Goal: Find specific page/section: Find specific page/section

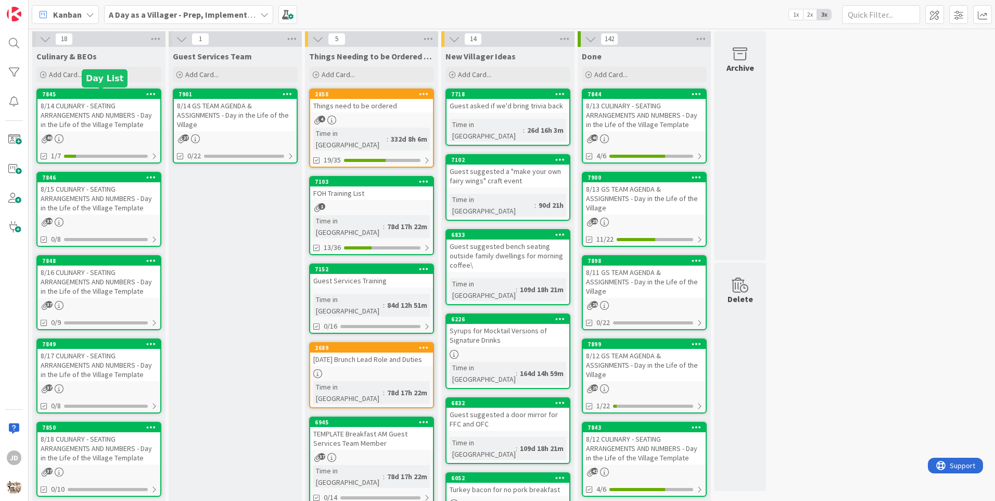
click at [108, 93] on div "7845" at bounding box center [101, 94] width 118 height 7
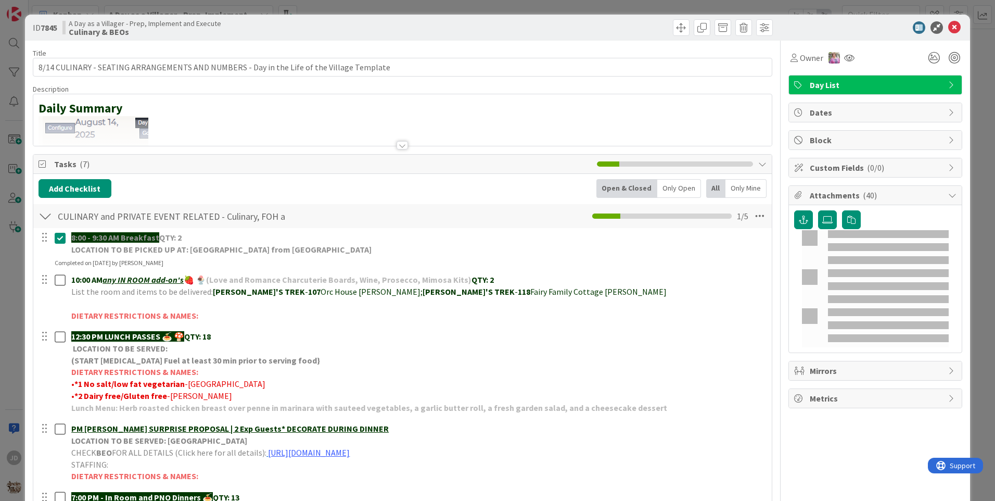
click at [948, 26] on icon at bounding box center [954, 27] width 12 height 12
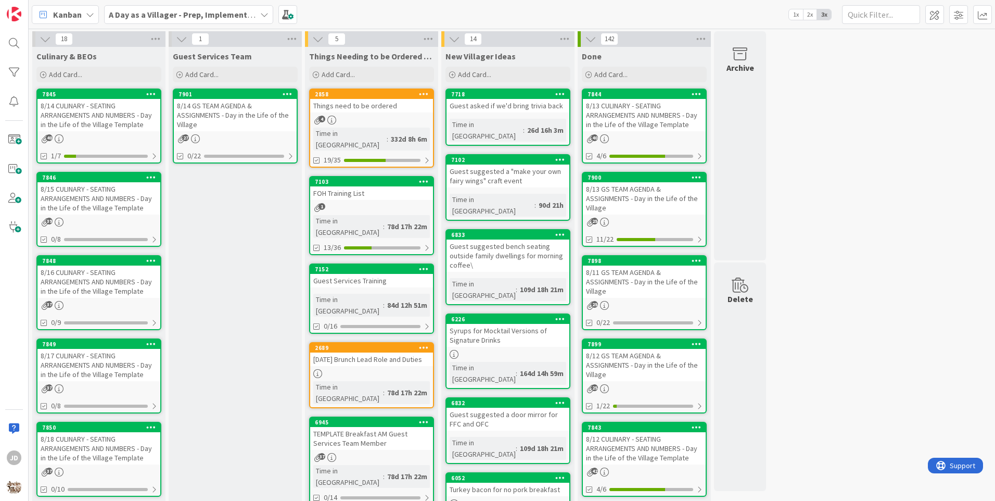
click at [100, 206] on div "8/15 CULINARY - SEATING ARRANGEMENTS AND NUMBERS - Day in the Life of the Villa…" at bounding box center [98, 198] width 123 height 32
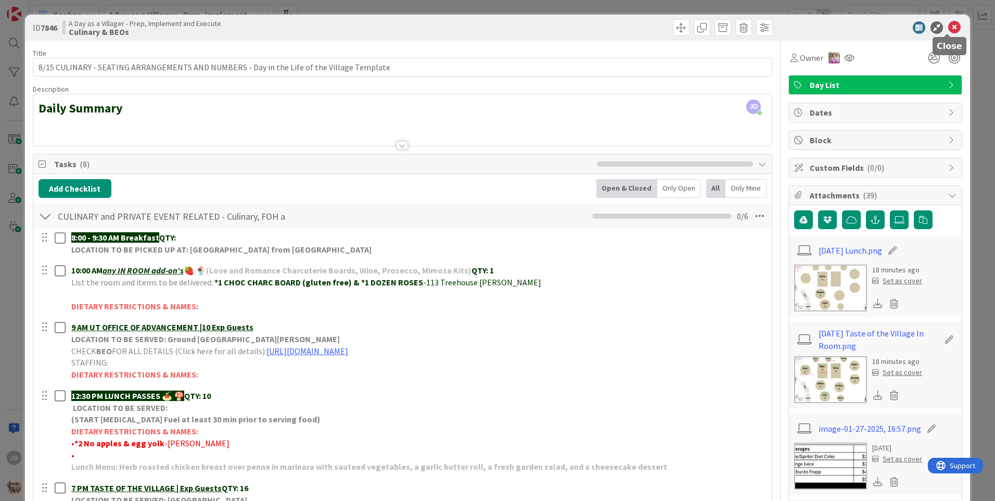
click at [948, 29] on icon at bounding box center [954, 27] width 12 height 12
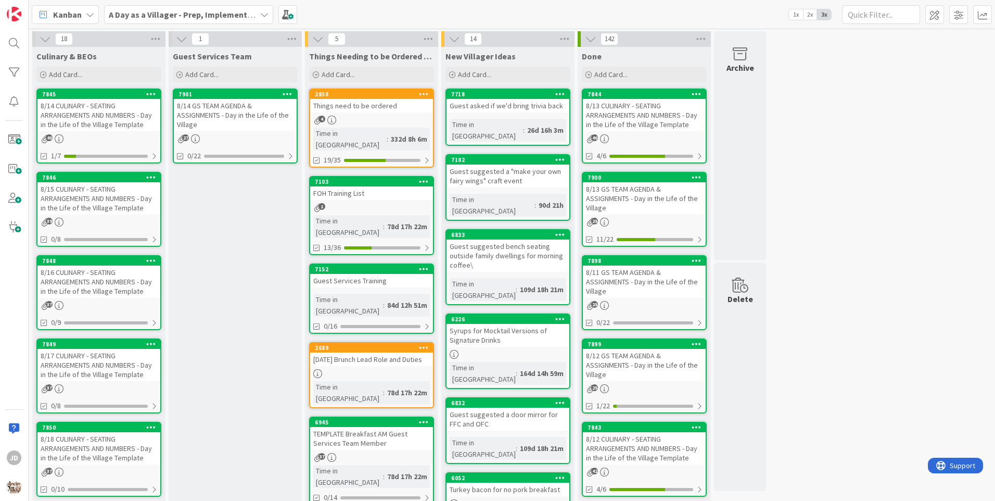
click at [95, 119] on div "8/14 CULINARY - SEATING ARRANGEMENTS AND NUMBERS - Day in the Life of the Villa…" at bounding box center [98, 115] width 123 height 32
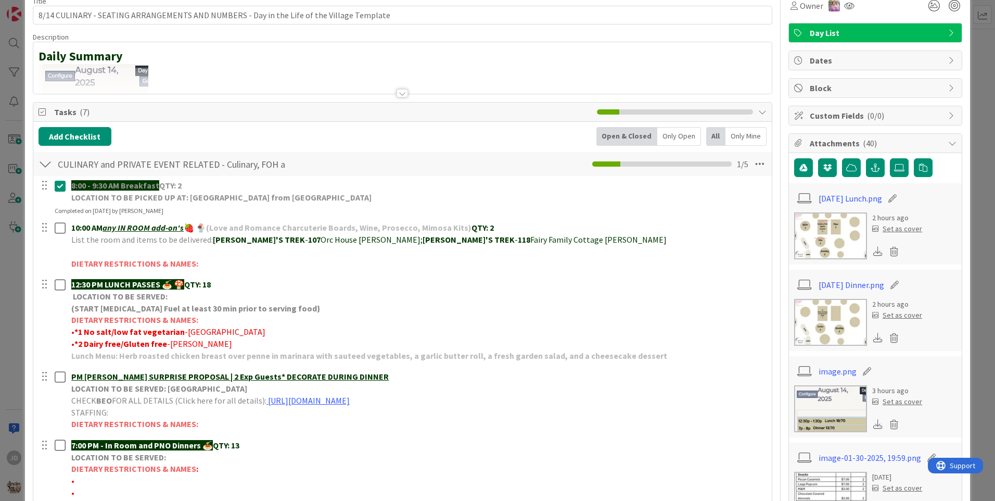
click at [827, 226] on img at bounding box center [830, 235] width 73 height 47
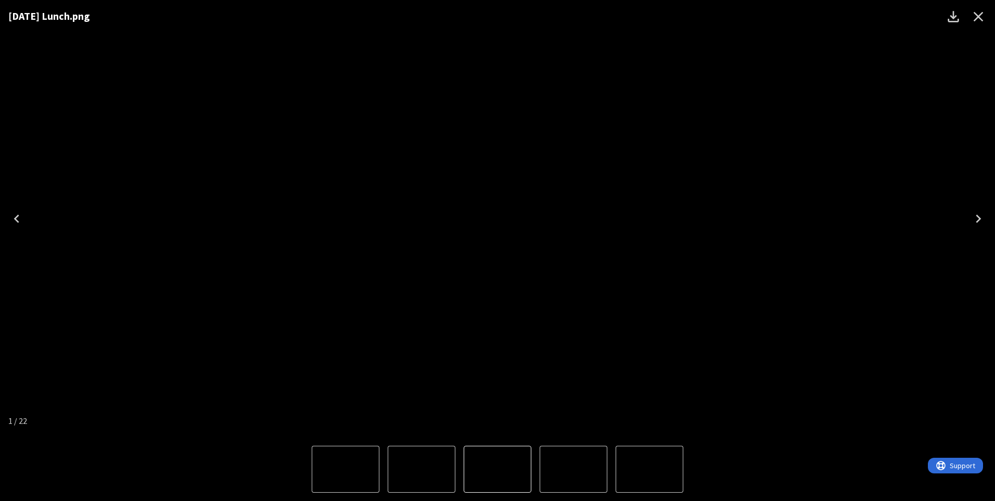
click at [972, 17] on icon "Close" at bounding box center [978, 16] width 17 height 17
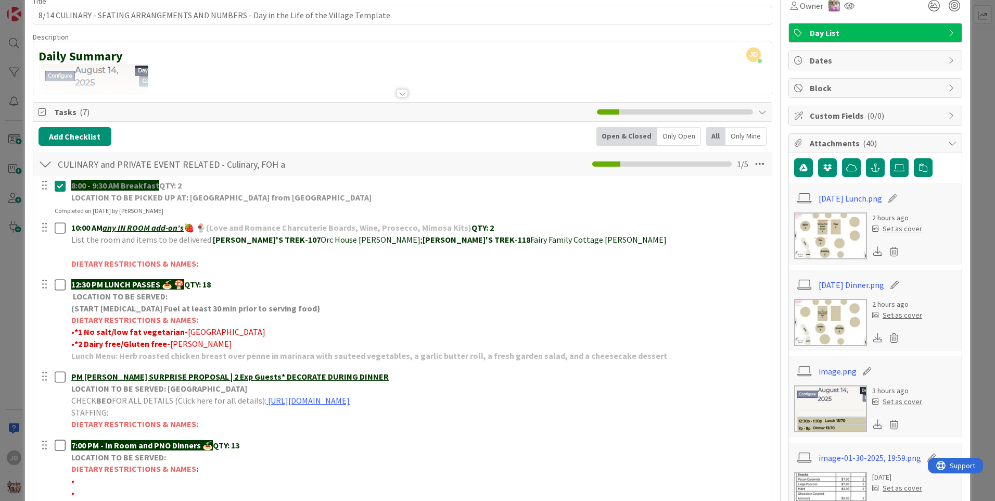
scroll to position [104, 0]
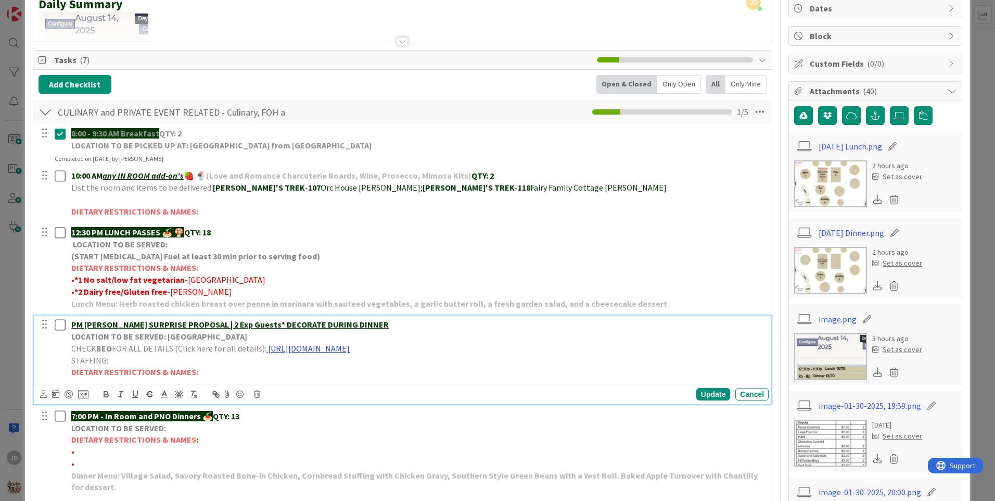
click at [350, 346] on link "[URL][DOMAIN_NAME]" at bounding box center [309, 348] width 82 height 10
click at [422, 366] on link "[URL][DOMAIN_NAME]" at bounding box center [390, 369] width 71 height 14
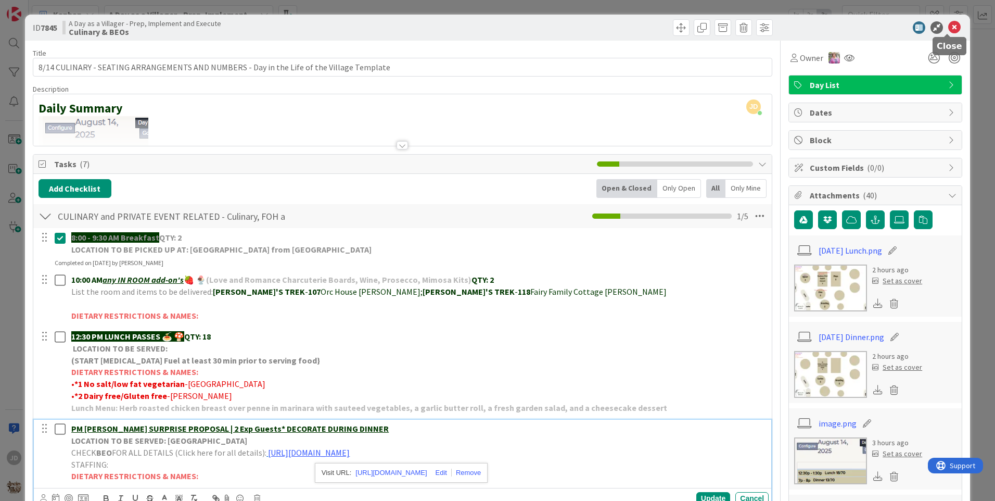
click at [950, 32] on icon at bounding box center [954, 27] width 12 height 12
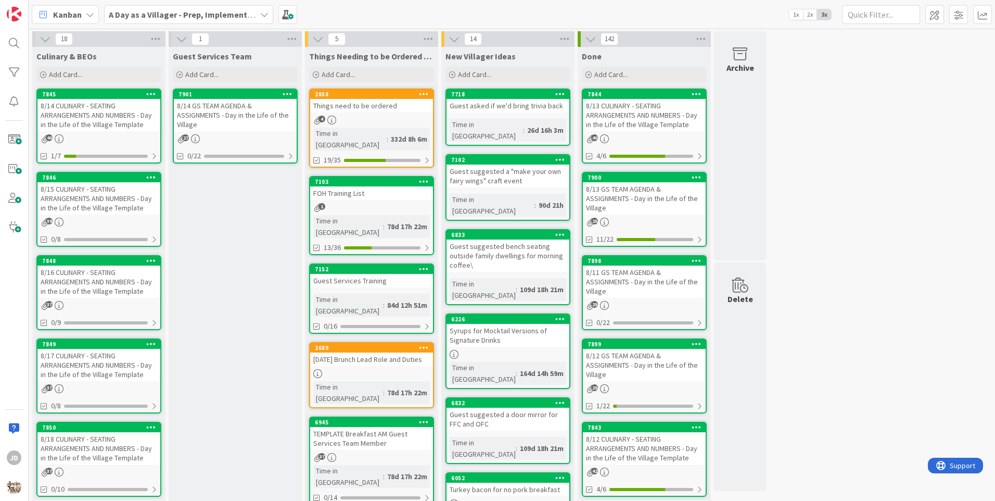
click at [273, 138] on div "27" at bounding box center [235, 138] width 123 height 9
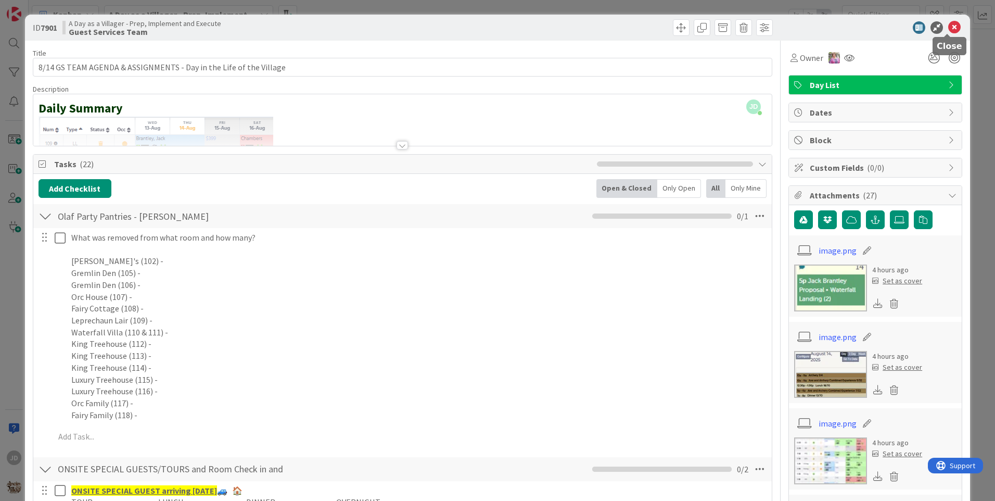
click at [948, 31] on icon at bounding box center [954, 27] width 12 height 12
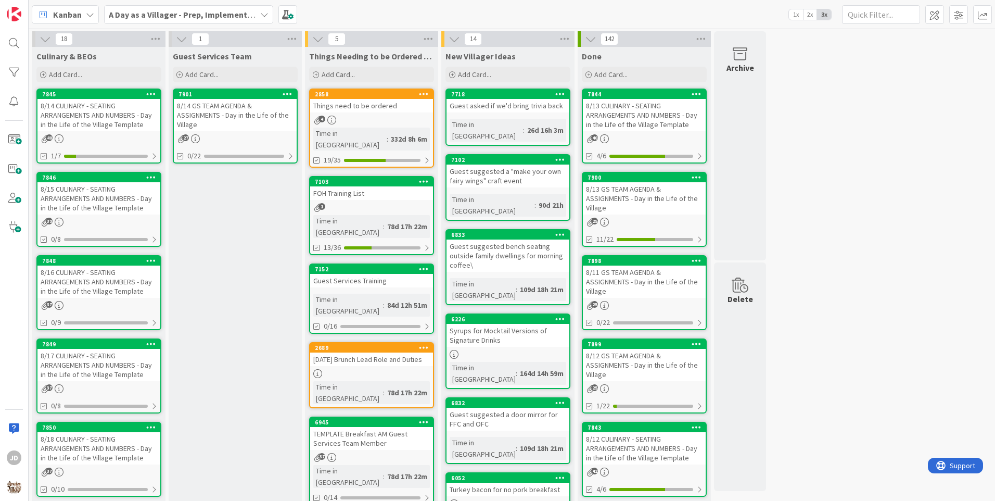
click at [131, 128] on div "8/14 CULINARY - SEATING ARRANGEMENTS AND NUMBERS - Day in the Life of the Villa…" at bounding box center [98, 115] width 123 height 32
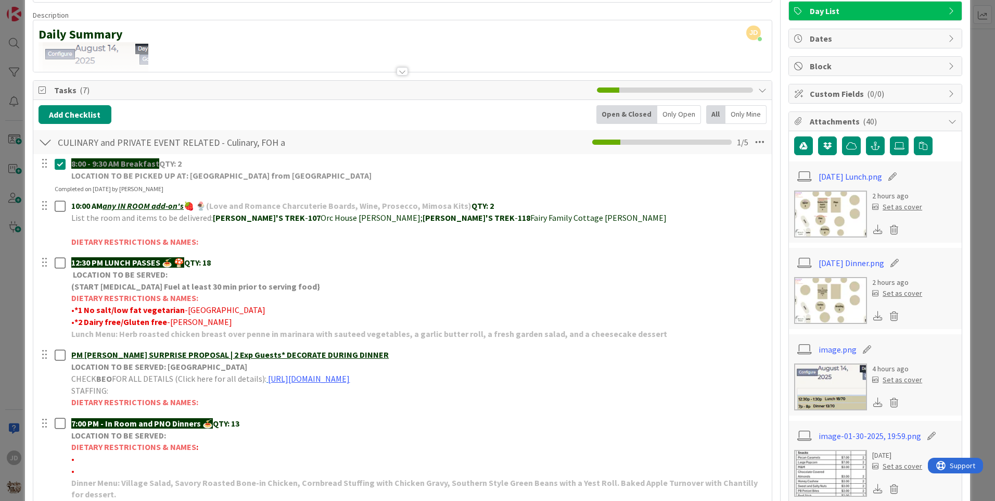
click at [840, 201] on img at bounding box center [830, 213] width 73 height 47
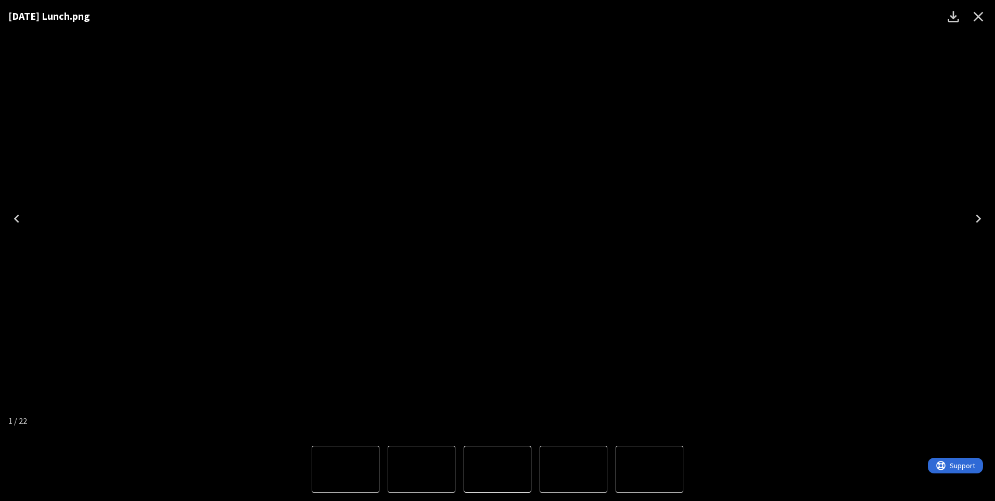
click at [983, 21] on icon "Close" at bounding box center [978, 16] width 17 height 17
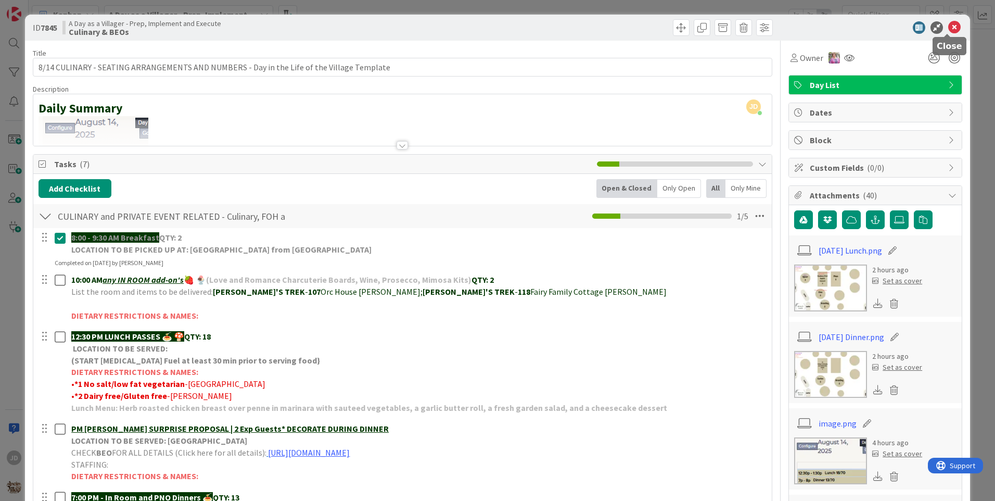
click at [948, 26] on icon at bounding box center [954, 27] width 12 height 12
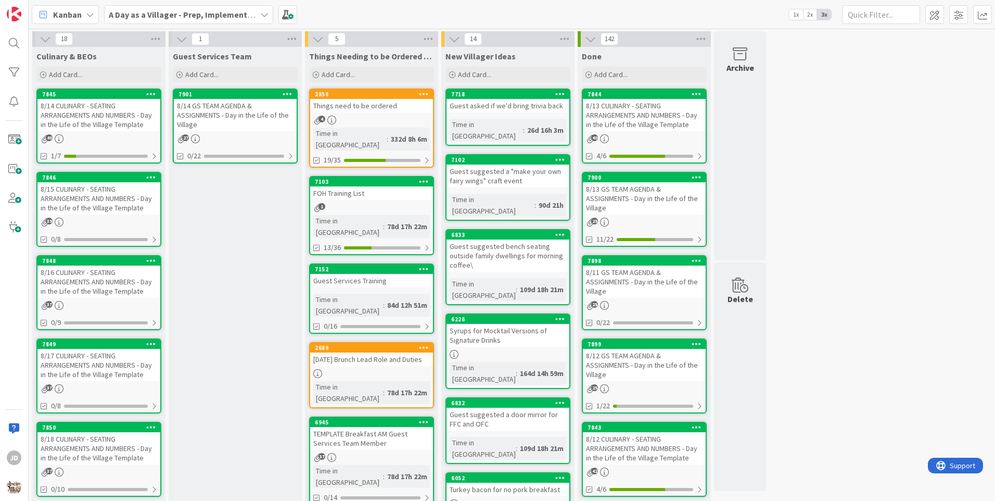
click at [225, 113] on div "8/14 GS TEAM AGENDA & ASSIGNMENTS - Day in the Life of the Village" at bounding box center [235, 115] width 123 height 32
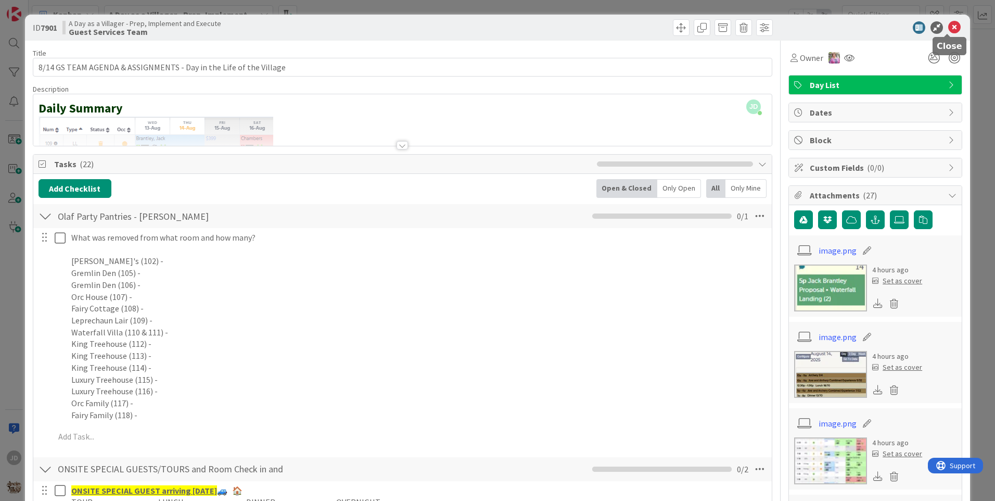
click at [949, 26] on icon at bounding box center [954, 27] width 12 height 12
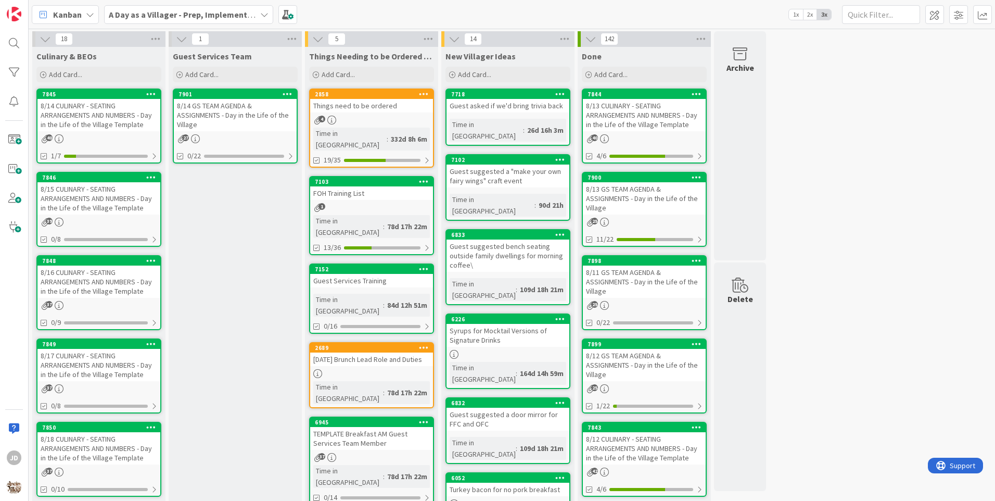
click at [94, 125] on div "8/14 CULINARY - SEATING ARRANGEMENTS AND NUMBERS - Day in the Life of the Villa…" at bounding box center [98, 115] width 123 height 32
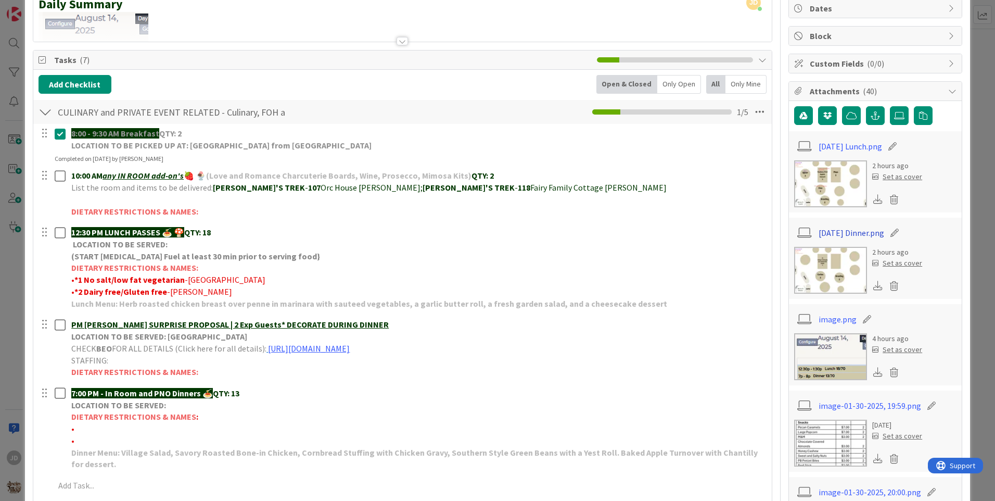
click at [823, 229] on link "[DATE] Dinner.png" at bounding box center [852, 232] width 66 height 12
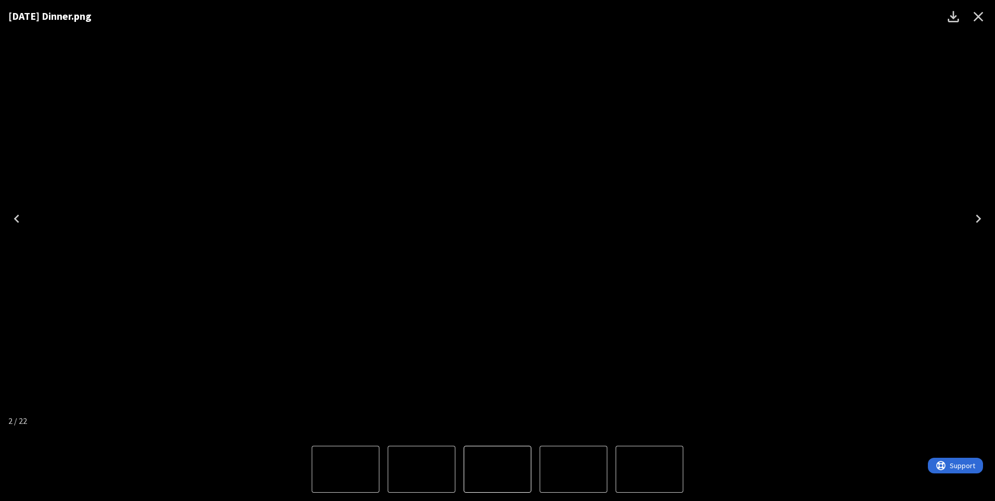
click at [974, 19] on icon "Close" at bounding box center [978, 16] width 17 height 17
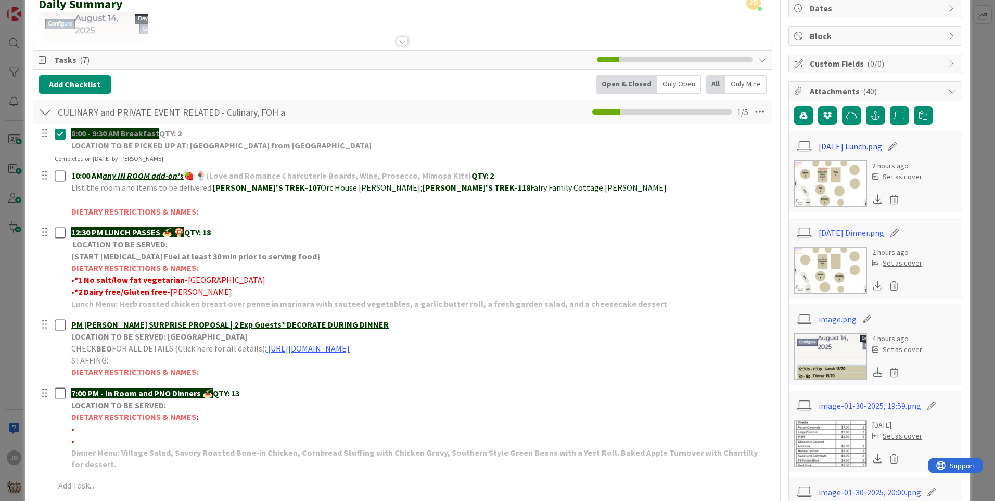
click at [827, 141] on link "[DATE] Lunch.png" at bounding box center [850, 146] width 63 height 12
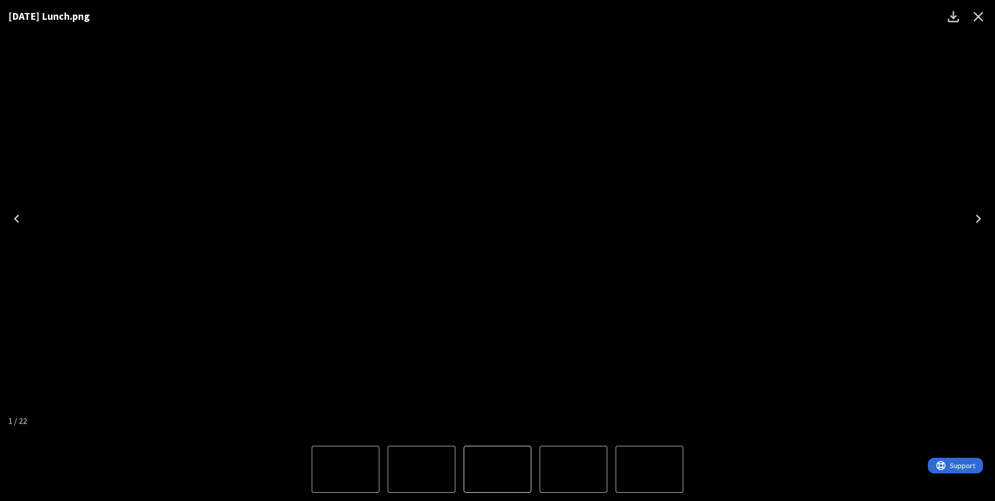
click at [983, 15] on icon "Close" at bounding box center [978, 16] width 17 height 17
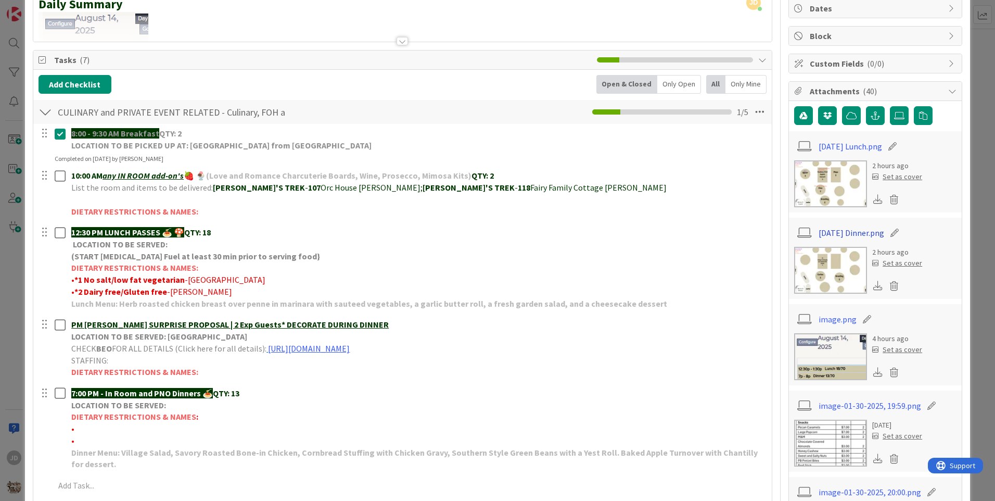
click at [843, 230] on link "[DATE] Dinner.png" at bounding box center [852, 232] width 66 height 12
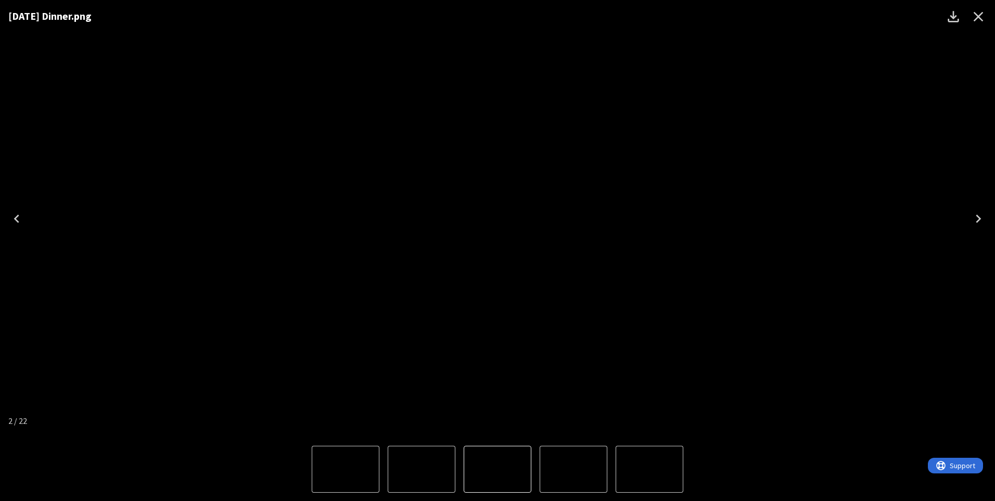
click at [972, 17] on icon "Close" at bounding box center [978, 16] width 17 height 17
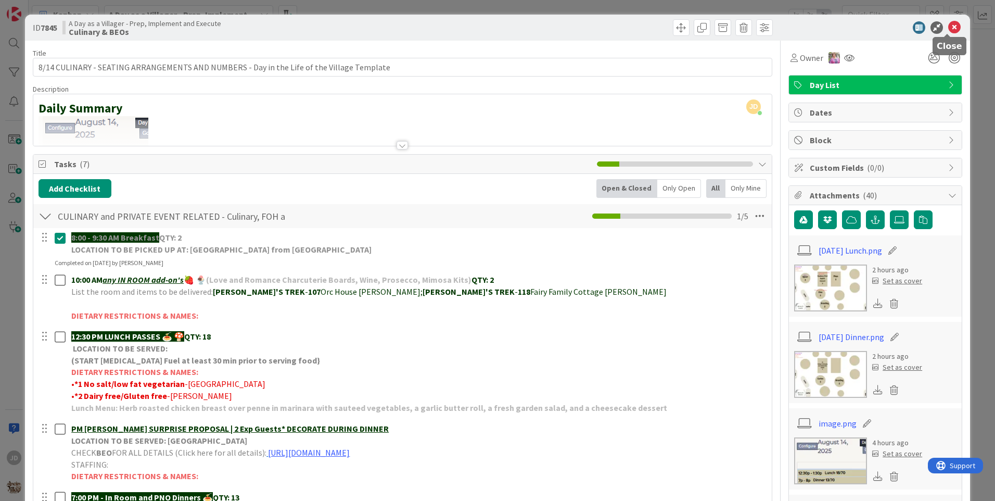
click at [948, 26] on icon at bounding box center [954, 27] width 12 height 12
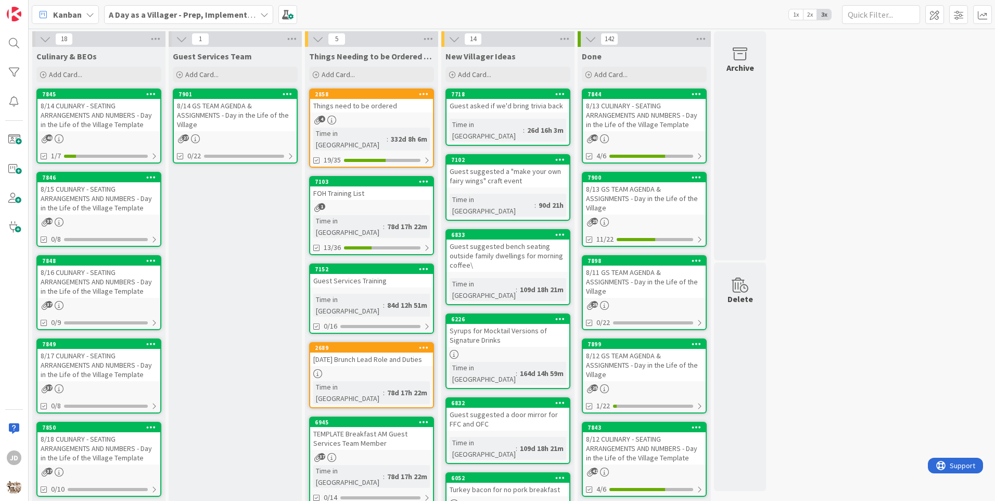
click at [138, 193] on div "8/15 CULINARY - SEATING ARRANGEMENTS AND NUMBERS - Day in the Life of the Villa…" at bounding box center [98, 198] width 123 height 32
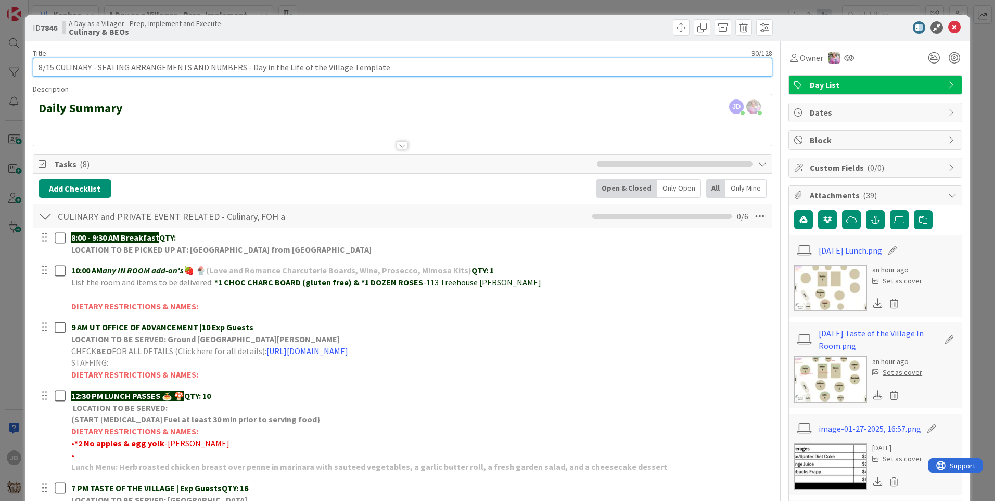
click at [49, 69] on input "8/15 CULINARY - SEATING ARRANGEMENTS AND NUMBERS - Day in the Life of the Villa…" at bounding box center [403, 67] width 740 height 19
